Goal: Task Accomplishment & Management: Manage account settings

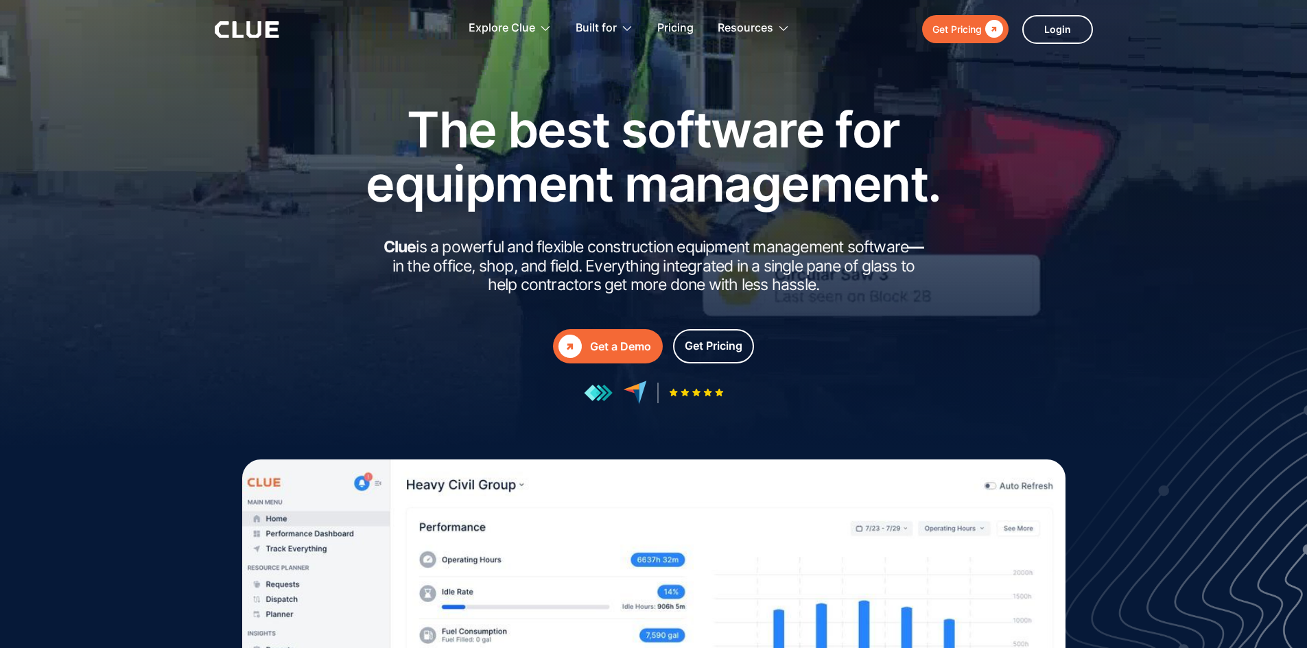
click at [977, 142] on div "The best software for equipment management. Clue is a powerful and flexible con…" at bounding box center [653, 253] width 809 height 302
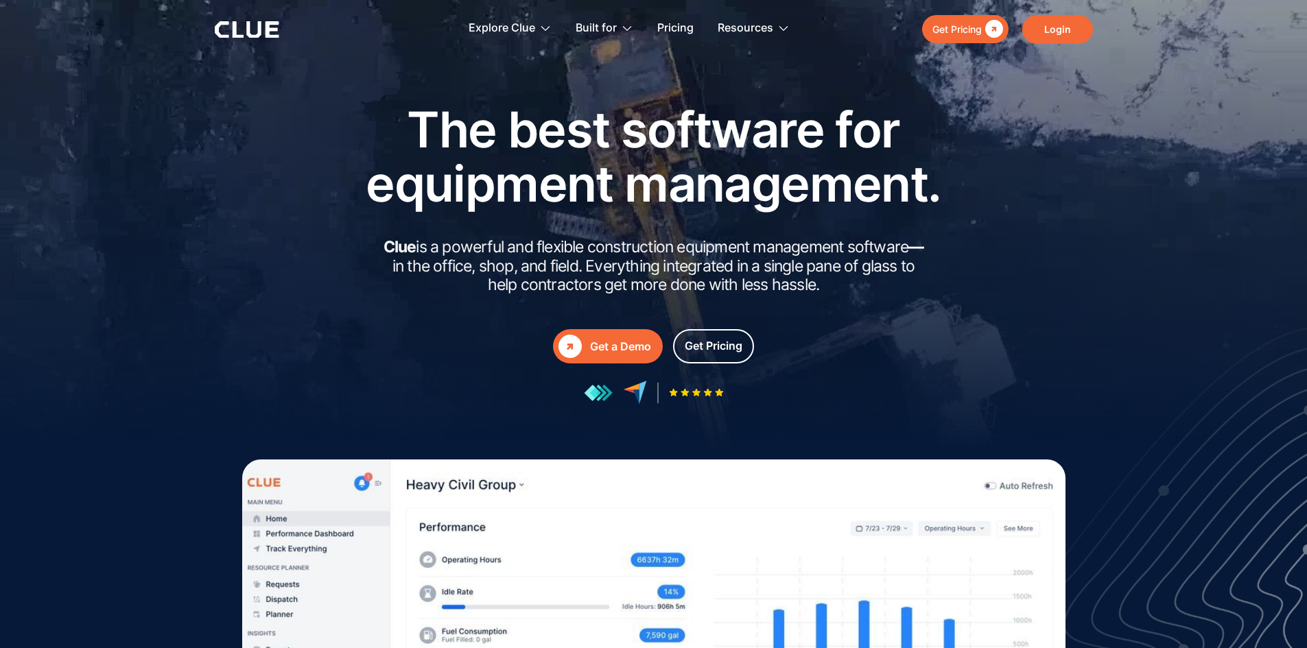
click at [1054, 23] on link "Login" at bounding box center [1057, 29] width 71 height 29
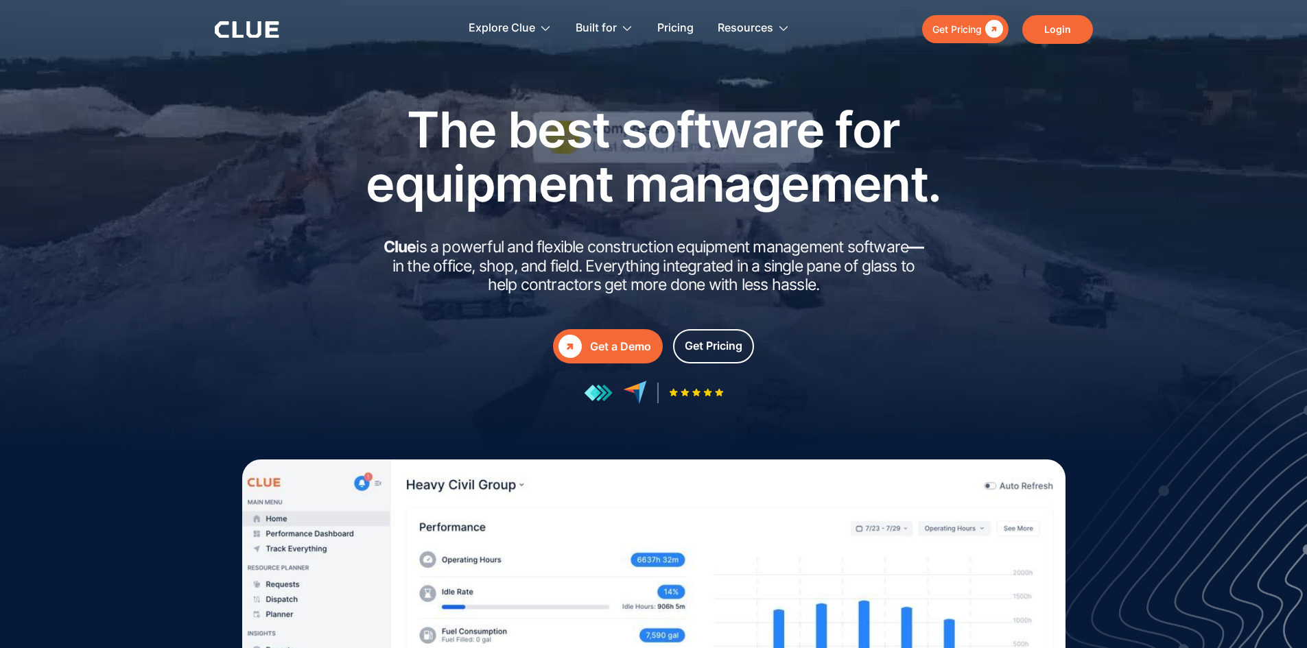
click at [1043, 27] on link "Login" at bounding box center [1057, 29] width 71 height 29
